Goal: Browse casually: Explore the website without a specific task or goal

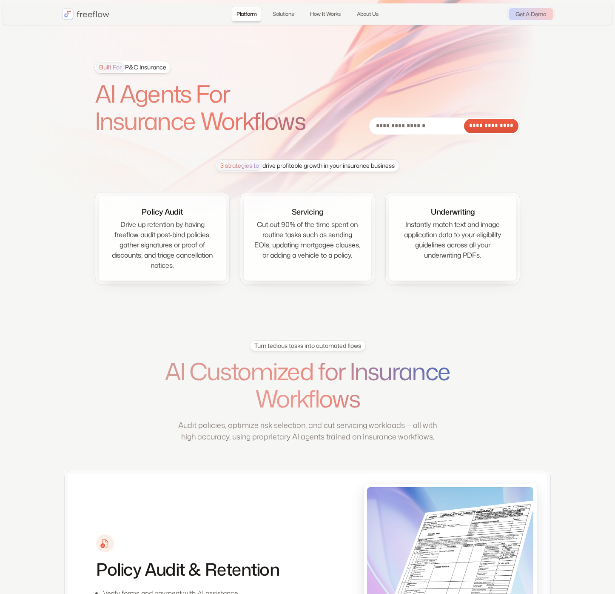
click at [183, 115] on h1 "AI Agents For Insurance Workflows" at bounding box center [212, 107] width 234 height 55
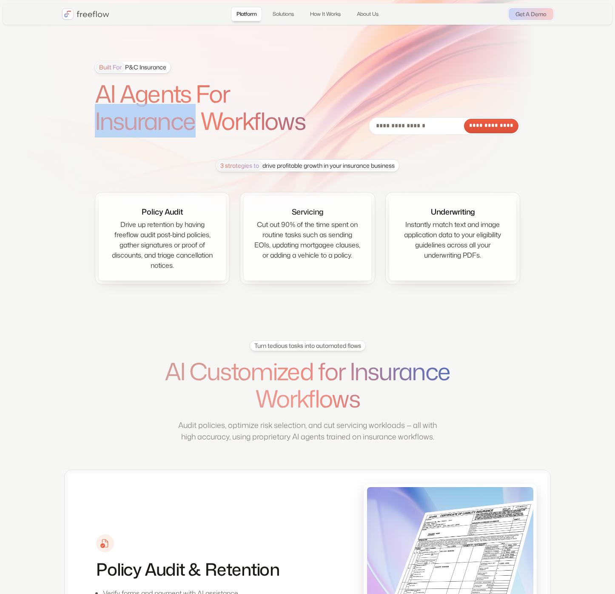
click at [183, 115] on h1 "AI Agents For Insurance Workflows" at bounding box center [212, 107] width 234 height 55
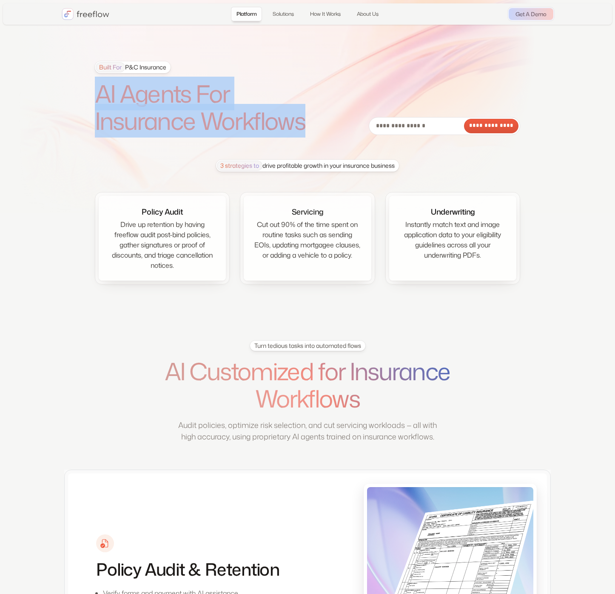
click at [183, 115] on h1 "AI Agents For Insurance Workflows" at bounding box center [212, 107] width 234 height 55
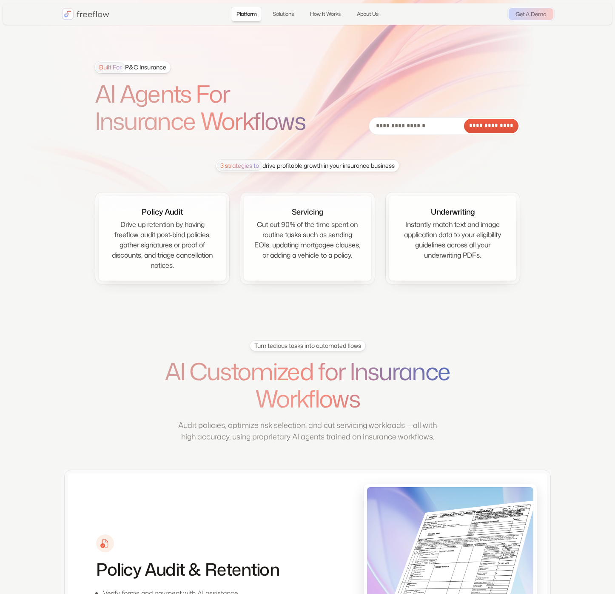
click at [239, 307] on section "**********" at bounding box center [307, 161] width 615 height 323
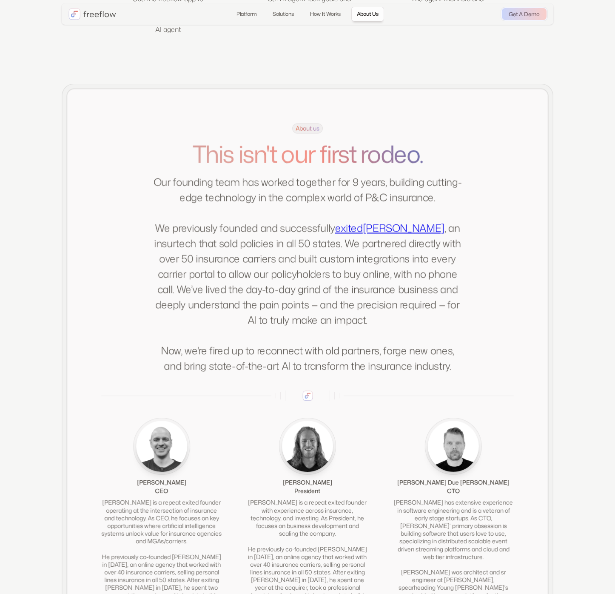
scroll to position [1793, 0]
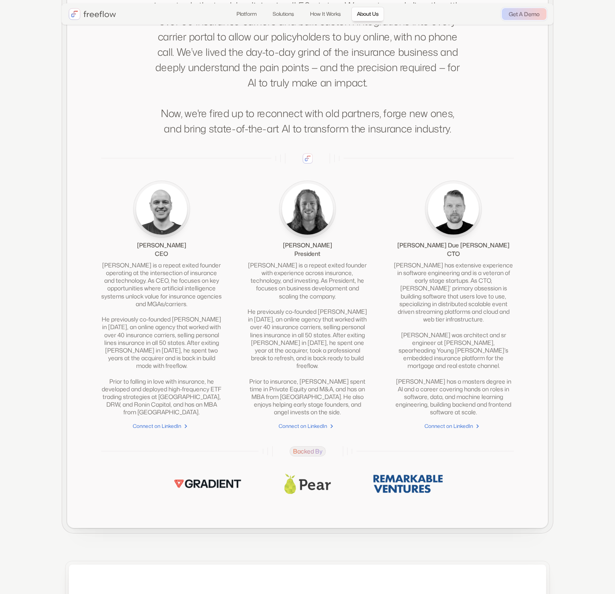
click at [253, 312] on div "David is a repeat exited founder with experience across insurance, technology, …" at bounding box center [307, 338] width 120 height 155
click at [310, 319] on div "David is a repeat exited founder with experience across insurance, technology, …" at bounding box center [307, 338] width 120 height 155
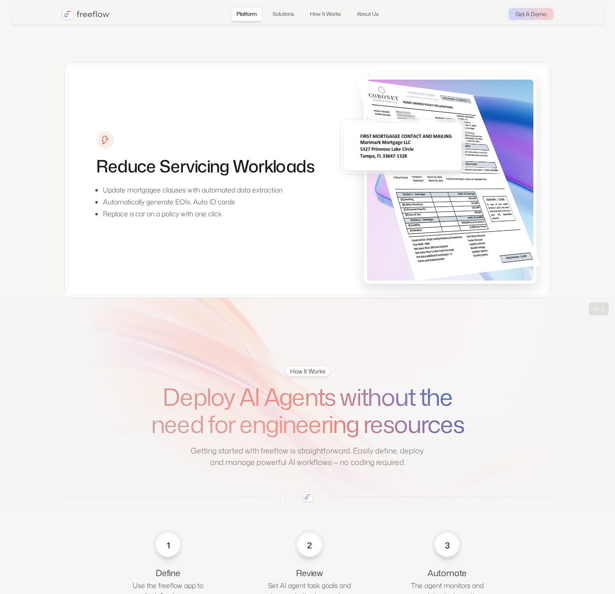
scroll to position [0, 0]
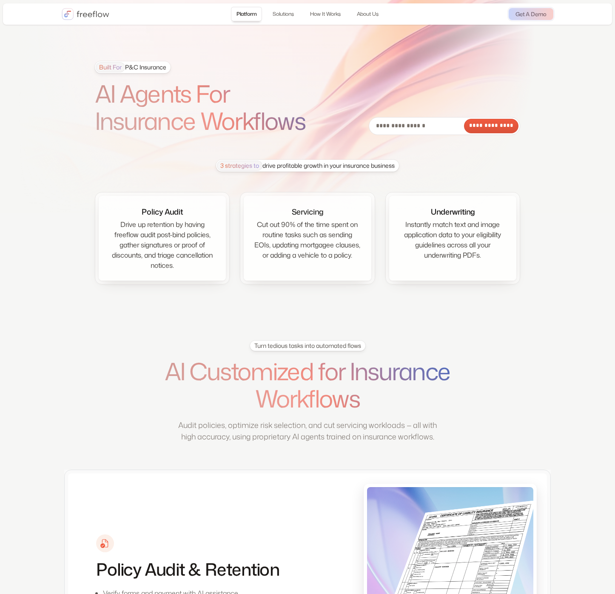
click at [76, 8] on img "home" at bounding box center [86, 14] width 48 height 12
